Goal: Task Accomplishment & Management: Use online tool/utility

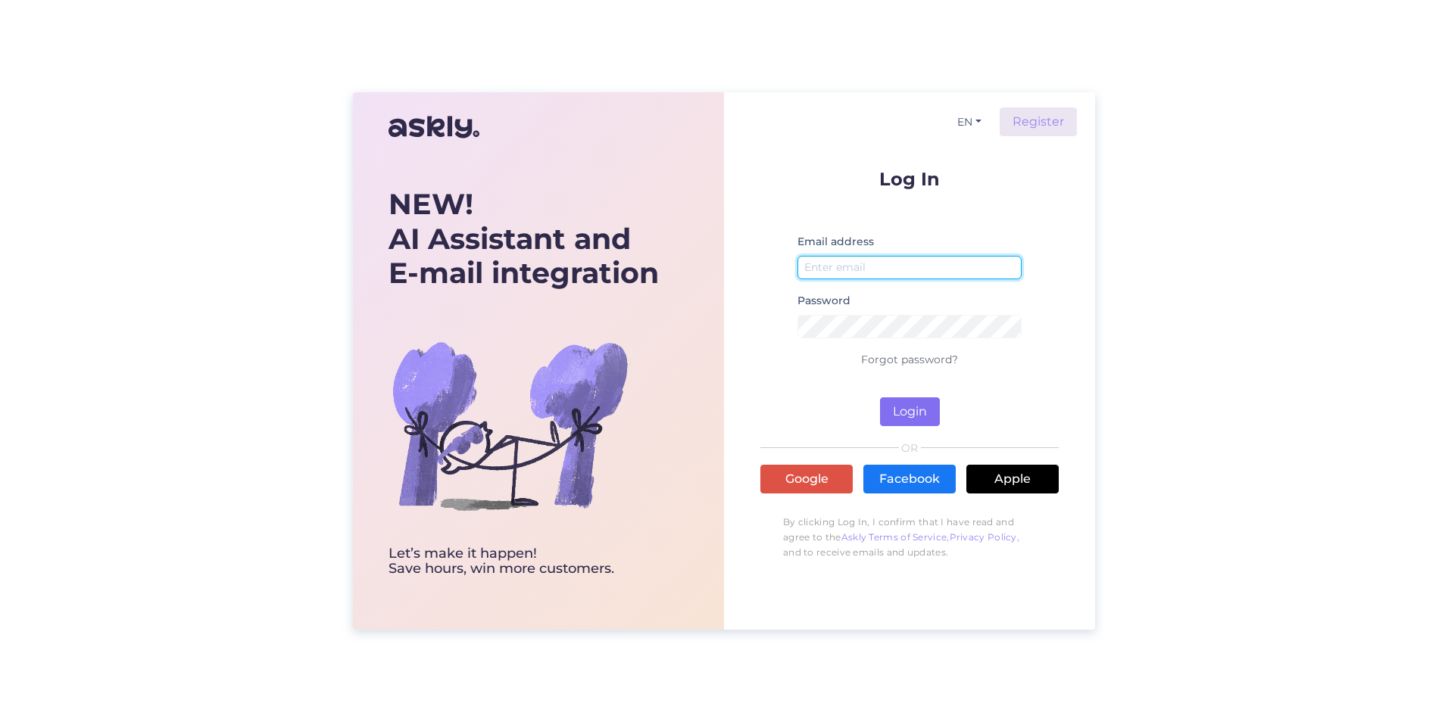
type input "[EMAIL_ADDRESS][DOMAIN_NAME]"
click at [896, 407] on button "Login" at bounding box center [910, 412] width 60 height 29
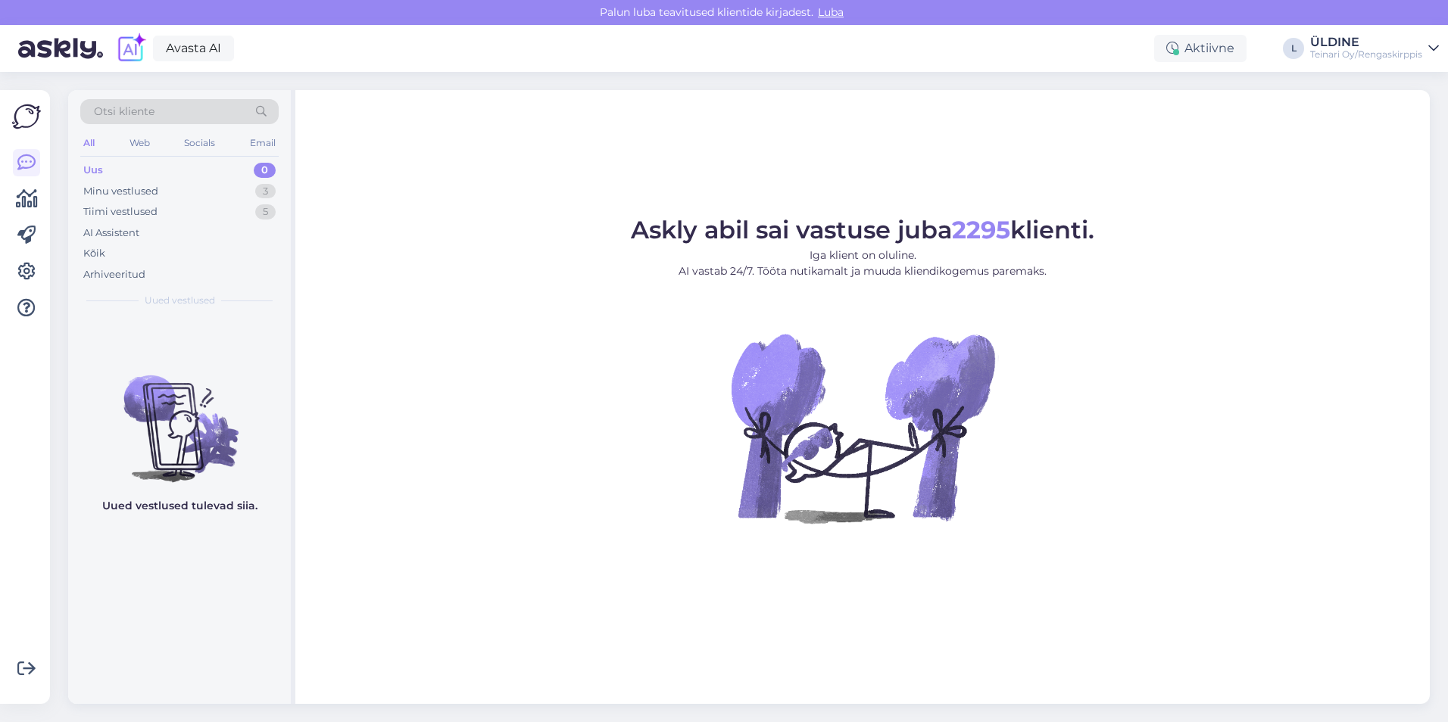
click at [105, 171] on div "Uus 0" at bounding box center [179, 170] width 198 height 21
click at [105, 187] on div "Minu vestlused" at bounding box center [120, 191] width 75 height 15
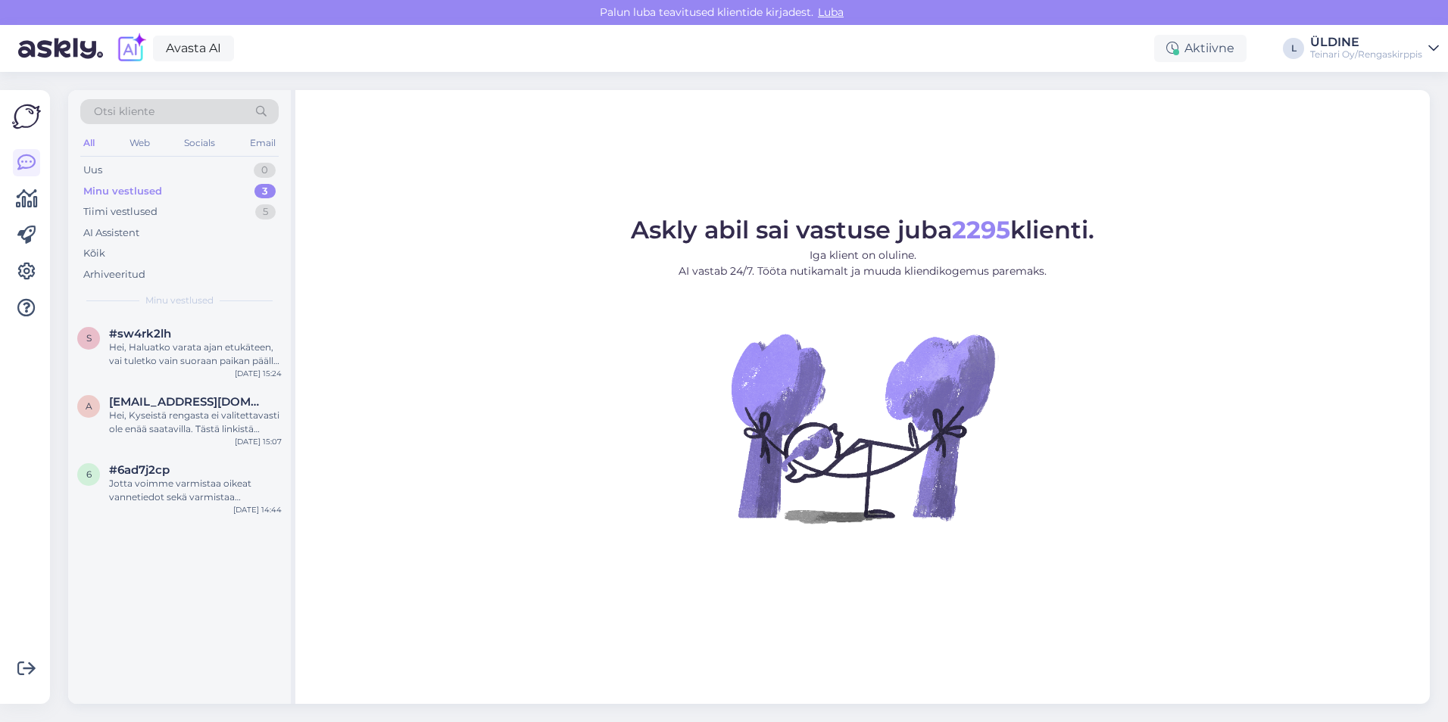
click at [104, 187] on div "Minu vestlused" at bounding box center [122, 191] width 79 height 15
click at [101, 173] on div "Uus" at bounding box center [92, 170] width 19 height 15
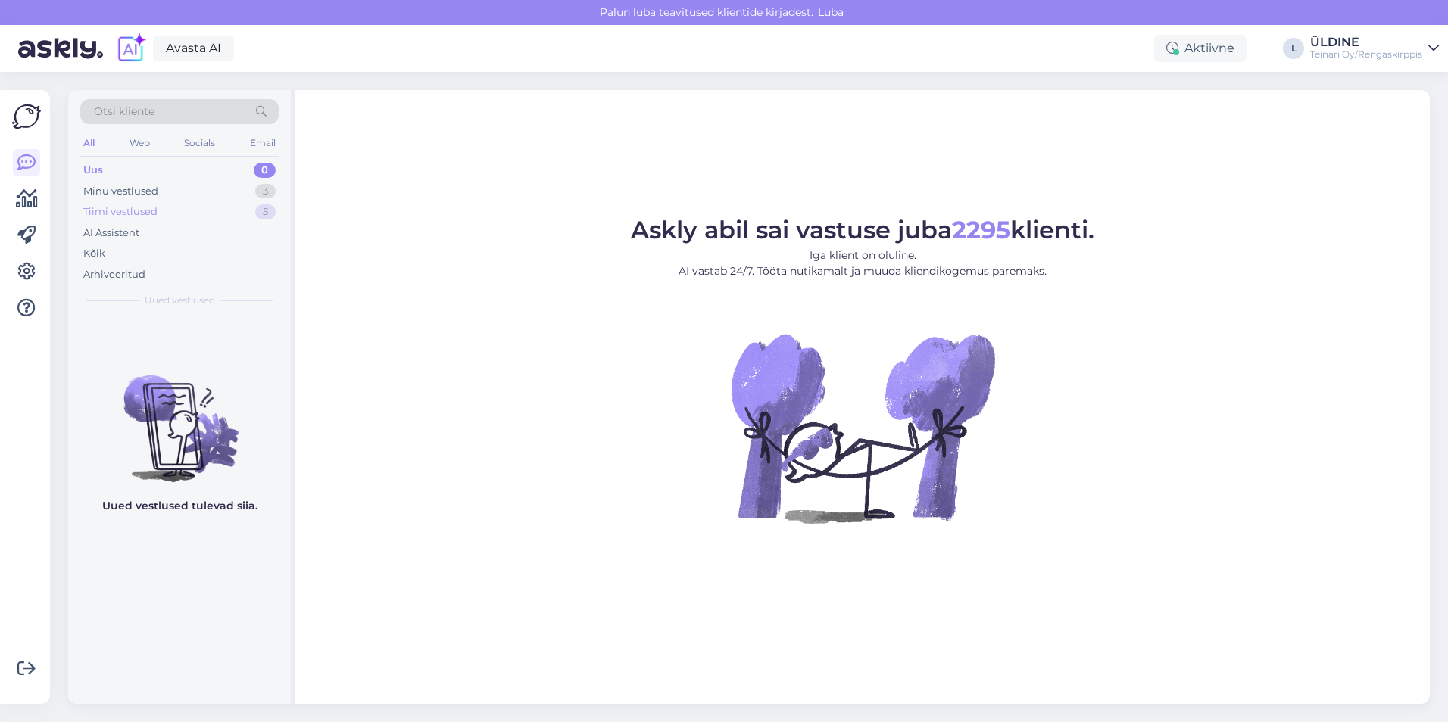
click at [126, 214] on div "Tiimi vestlused" at bounding box center [120, 211] width 74 height 15
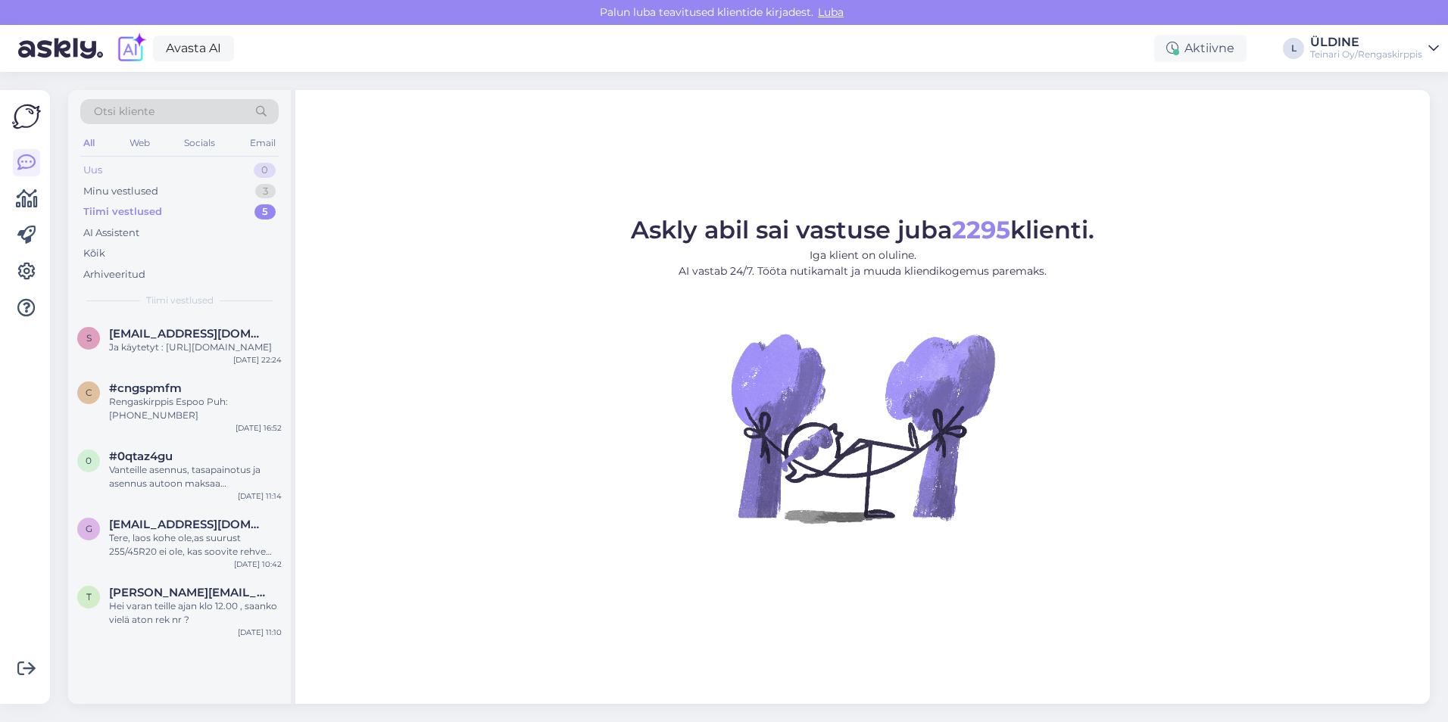
click at [101, 174] on div "Uus" at bounding box center [92, 170] width 19 height 15
